Goal: Find contact information: Find contact information

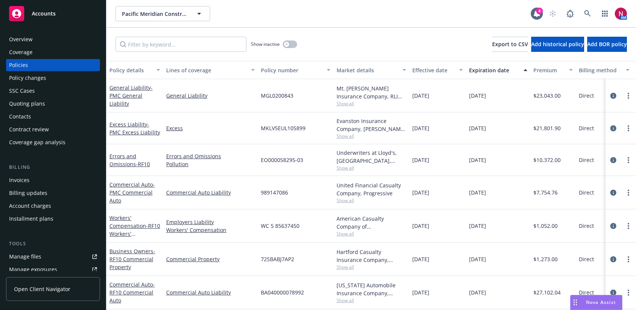
scroll to position [8, 0]
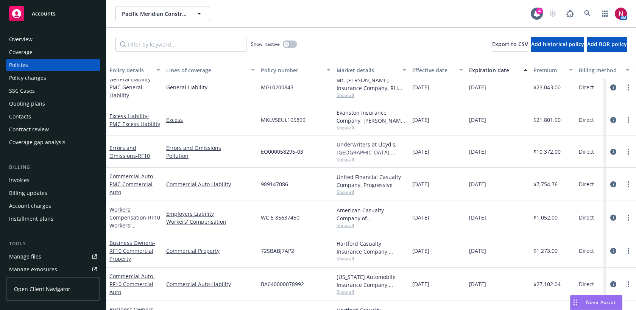
click at [37, 41] on div "Overview" at bounding box center [53, 39] width 88 height 12
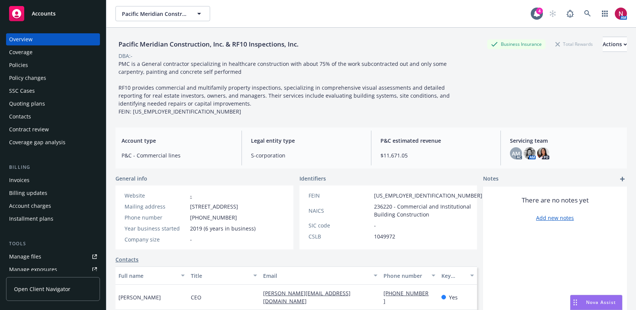
drag, startPoint x: 191, startPoint y: 207, endPoint x: 247, endPoint y: 213, distance: 56.8
click at [238, 211] on span "[STREET_ADDRESS]" at bounding box center [214, 207] width 48 height 8
copy span "[STREET_ADDRESS]"
